Goal: Find specific fact: Find specific fact

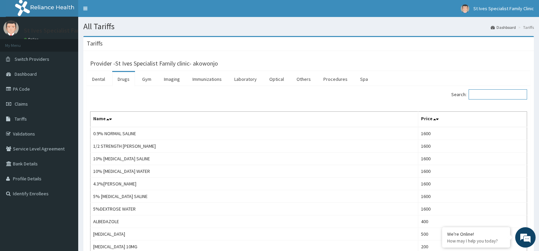
click at [502, 96] on input "Search:" at bounding box center [498, 94] width 59 height 10
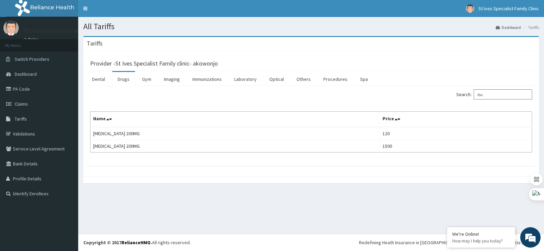
click at [503, 94] on input "ibu" at bounding box center [503, 94] width 59 height 10
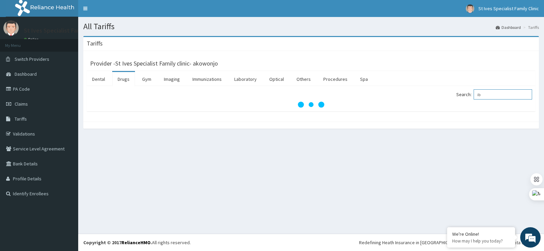
type input "i"
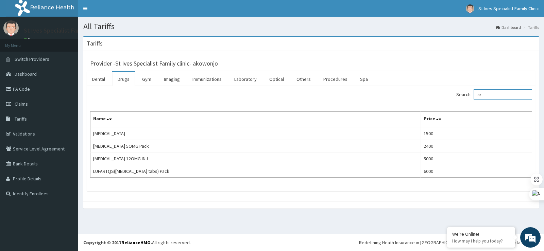
type input "a"
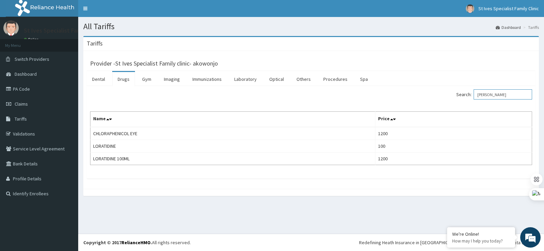
click at [496, 95] on input "[PERSON_NAME]" at bounding box center [503, 94] width 59 height 10
type input "l"
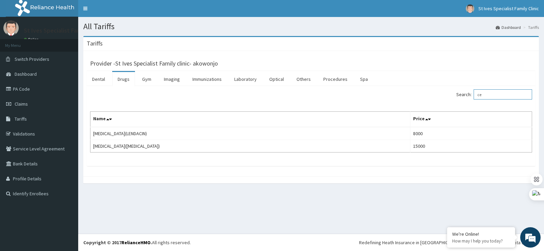
type input "c"
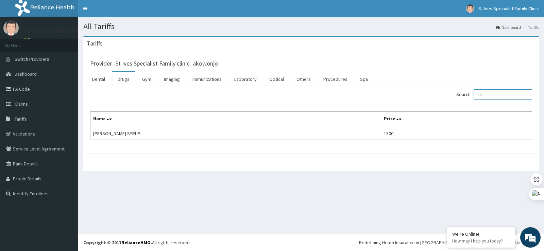
type input "c"
click at [498, 96] on input "amoxic" at bounding box center [503, 94] width 59 height 10
type input "a"
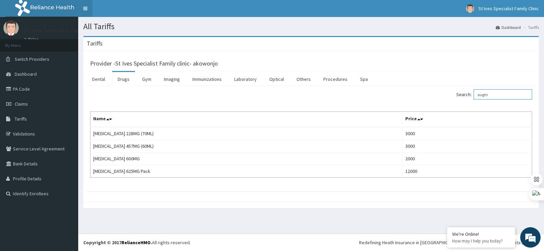
type input "augm"
